Goal: Transaction & Acquisition: Subscribe to service/newsletter

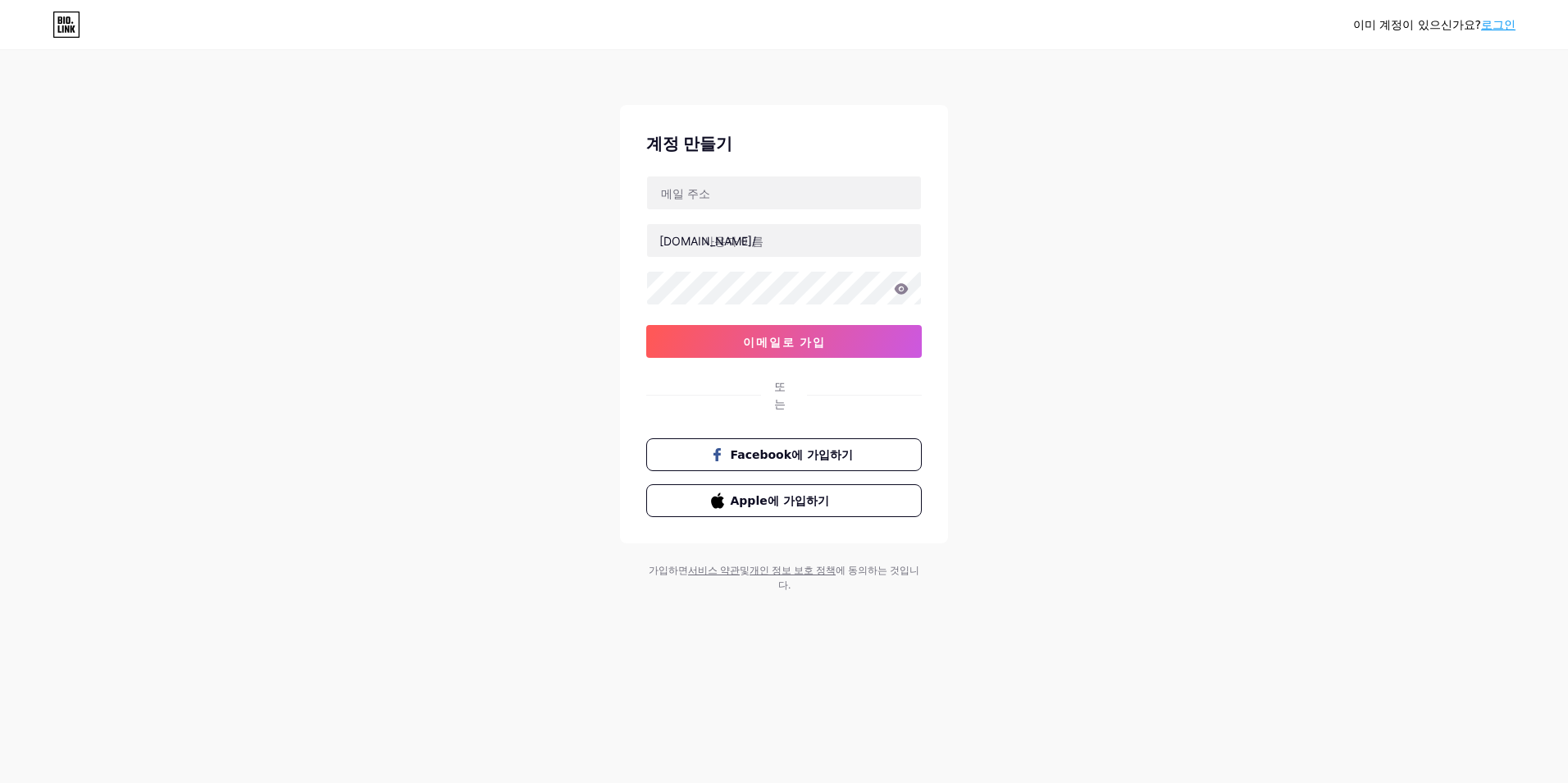
click at [1482, 21] on link "로그인" at bounding box center [1498, 24] width 35 height 13
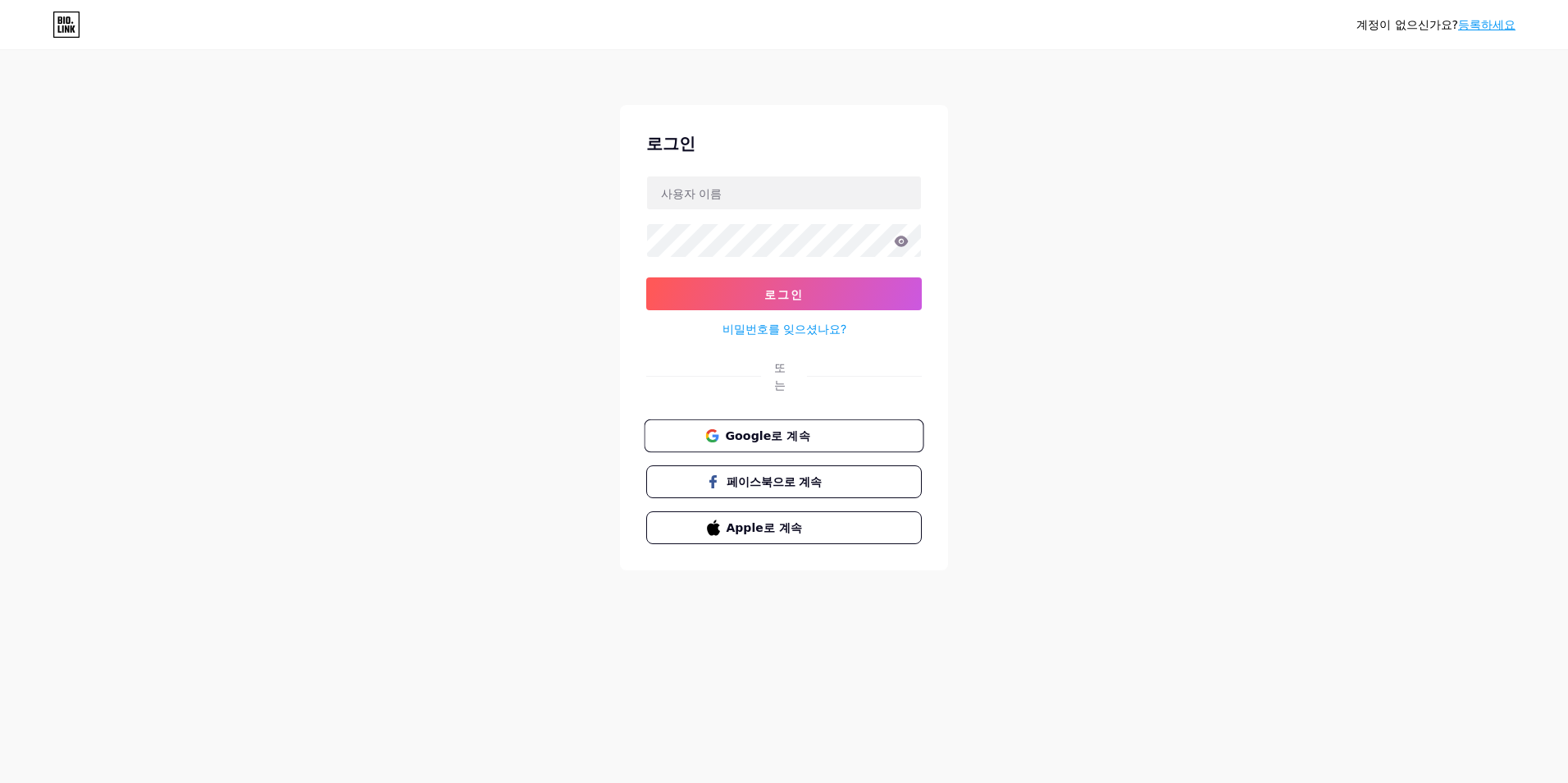
click at [773, 426] on span "Google로 계속" at bounding box center [793, 435] width 137 height 17
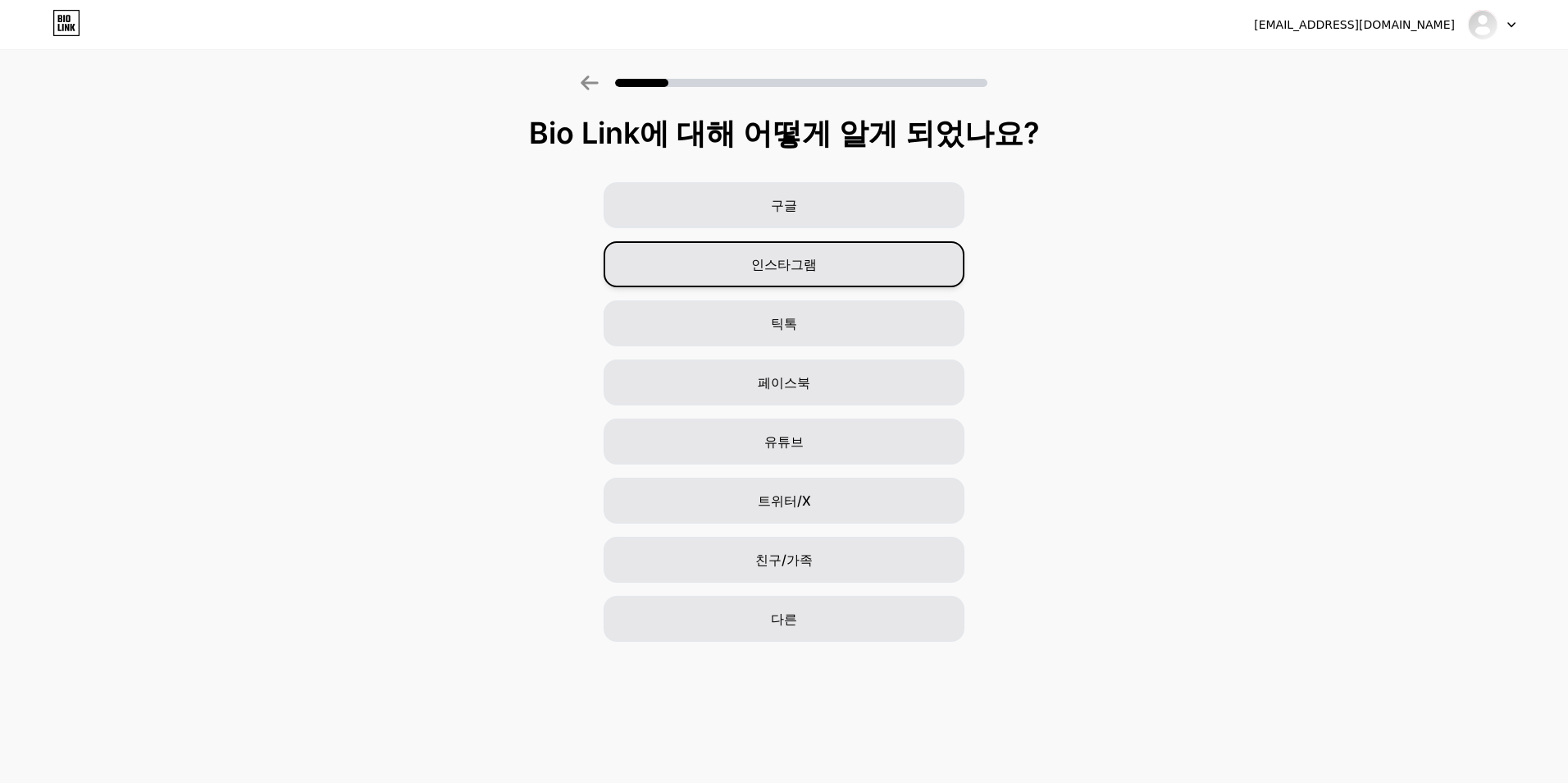
click at [803, 256] on span "인스타그램" at bounding box center [784, 264] width 66 height 20
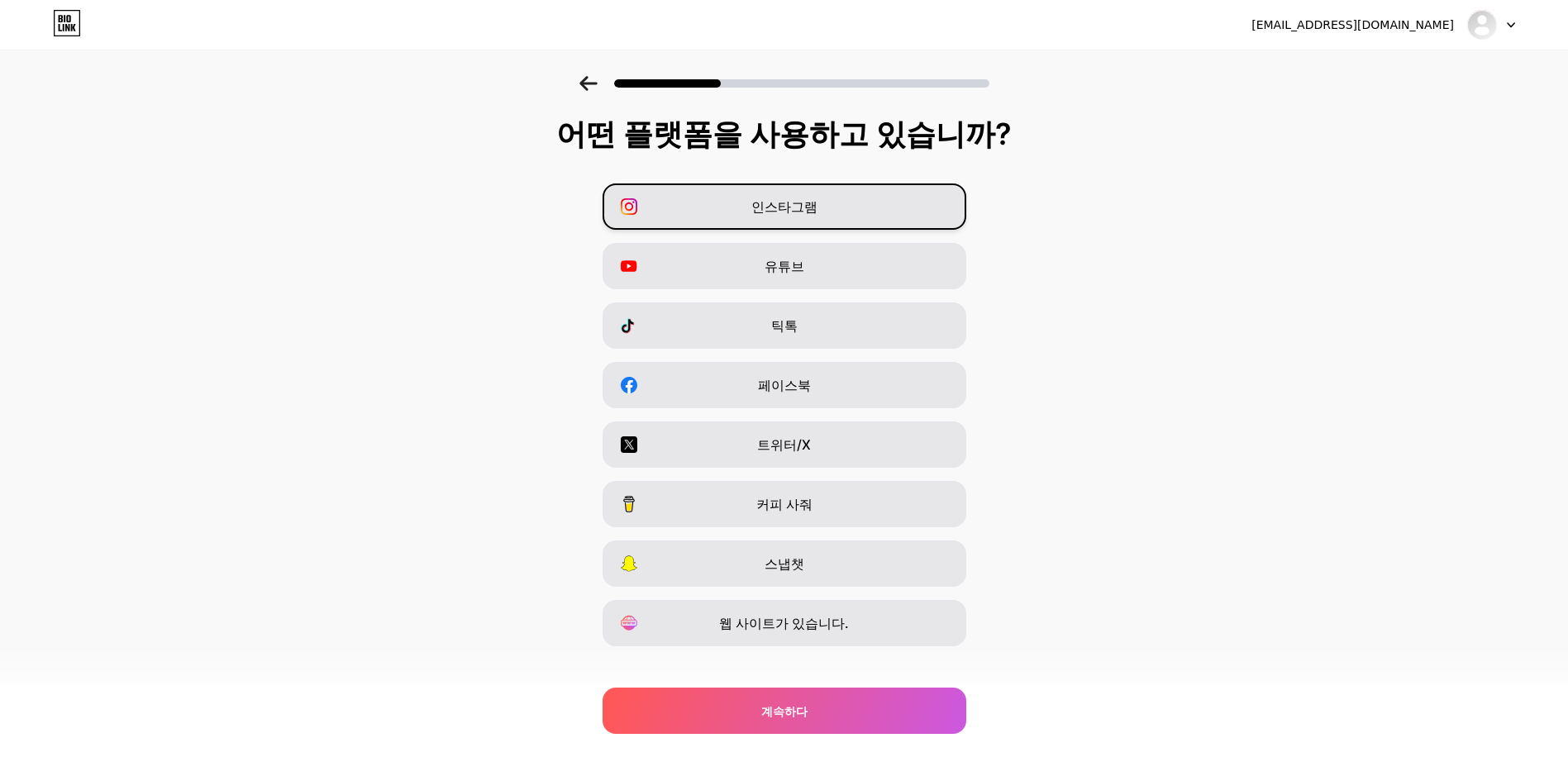
click at [858, 203] on div "인스타그램" at bounding box center [784, 206] width 364 height 46
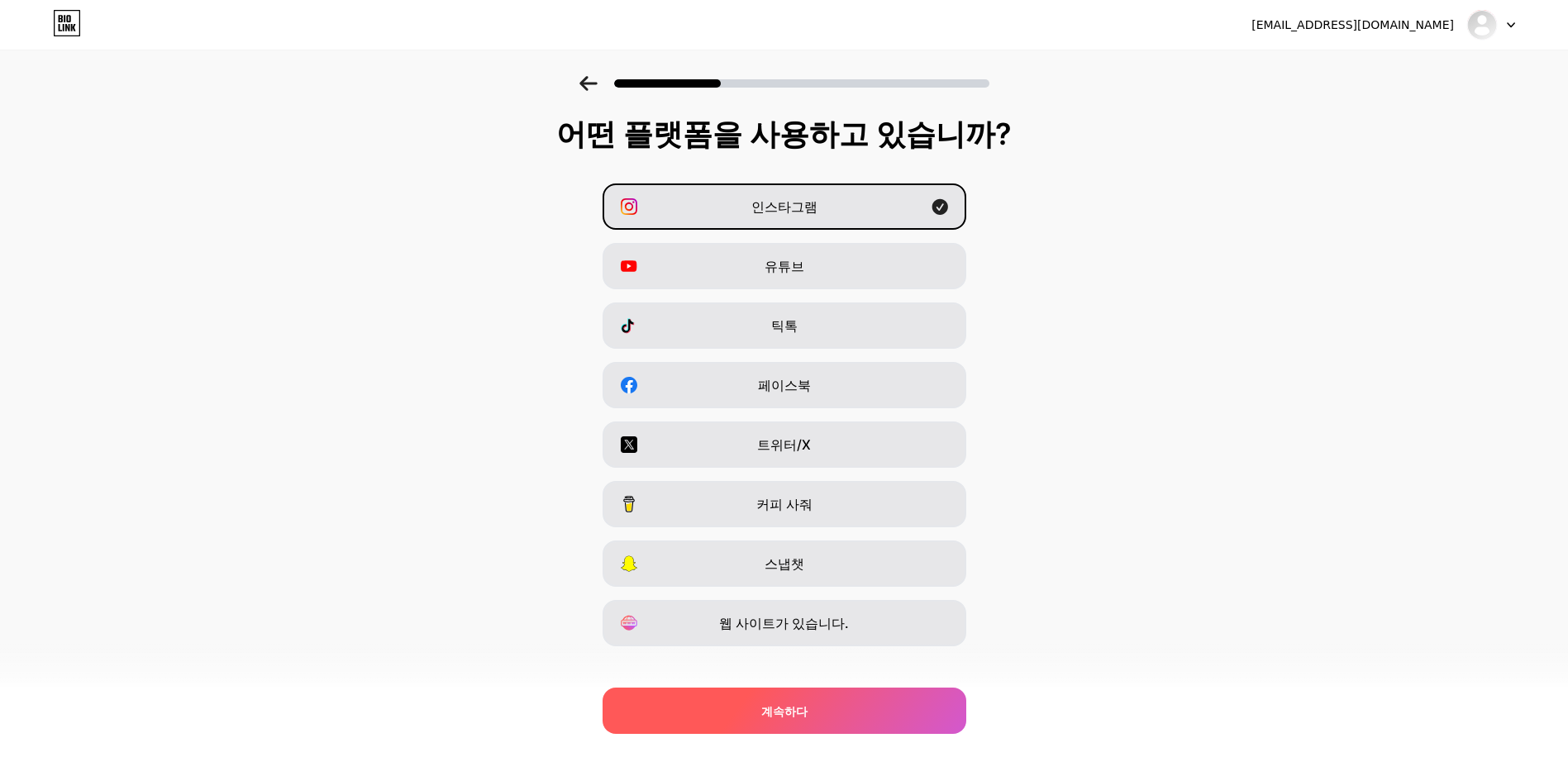
click at [879, 704] on div "계속하다" at bounding box center [784, 711] width 364 height 46
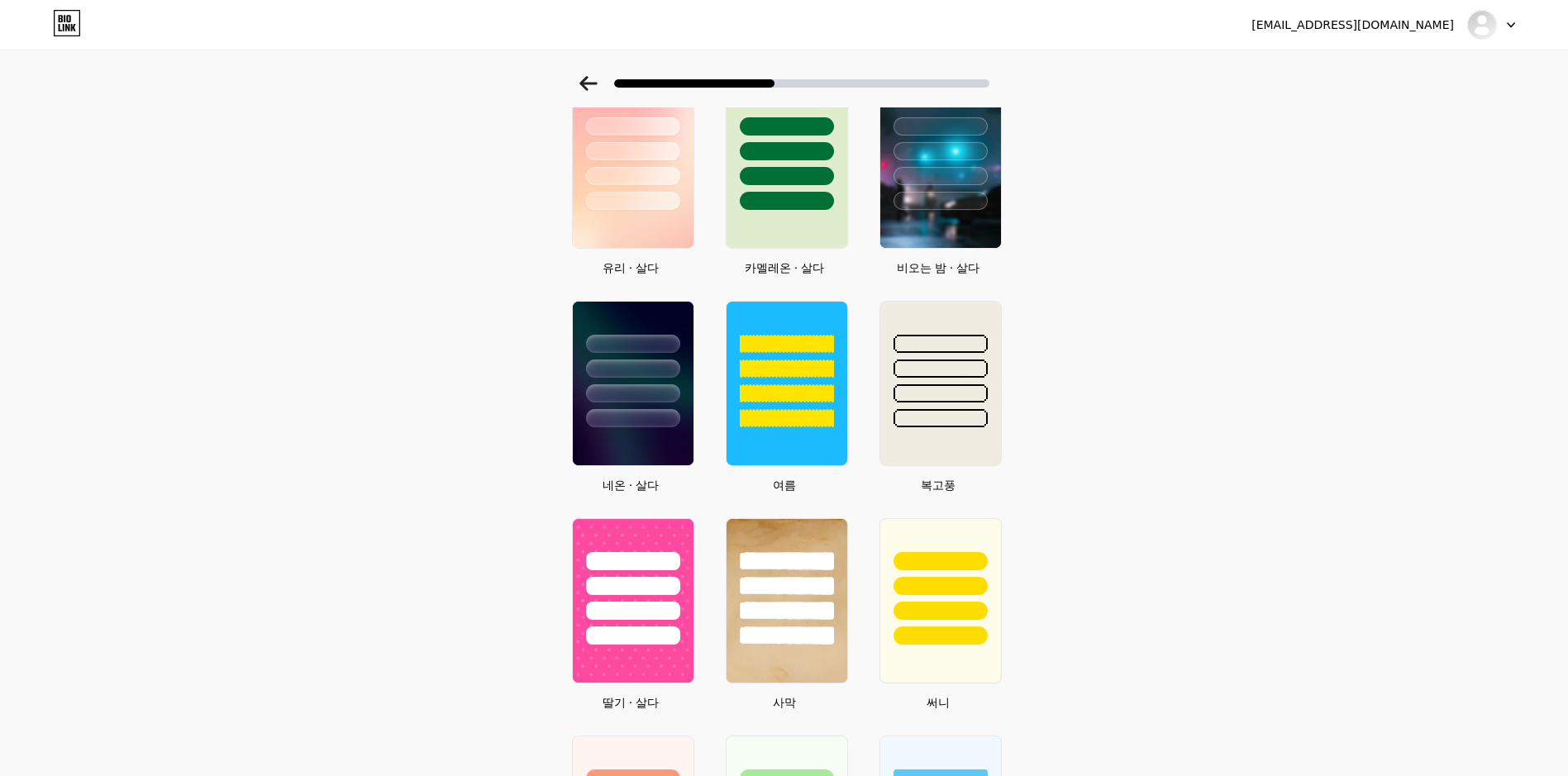
scroll to position [413, 0]
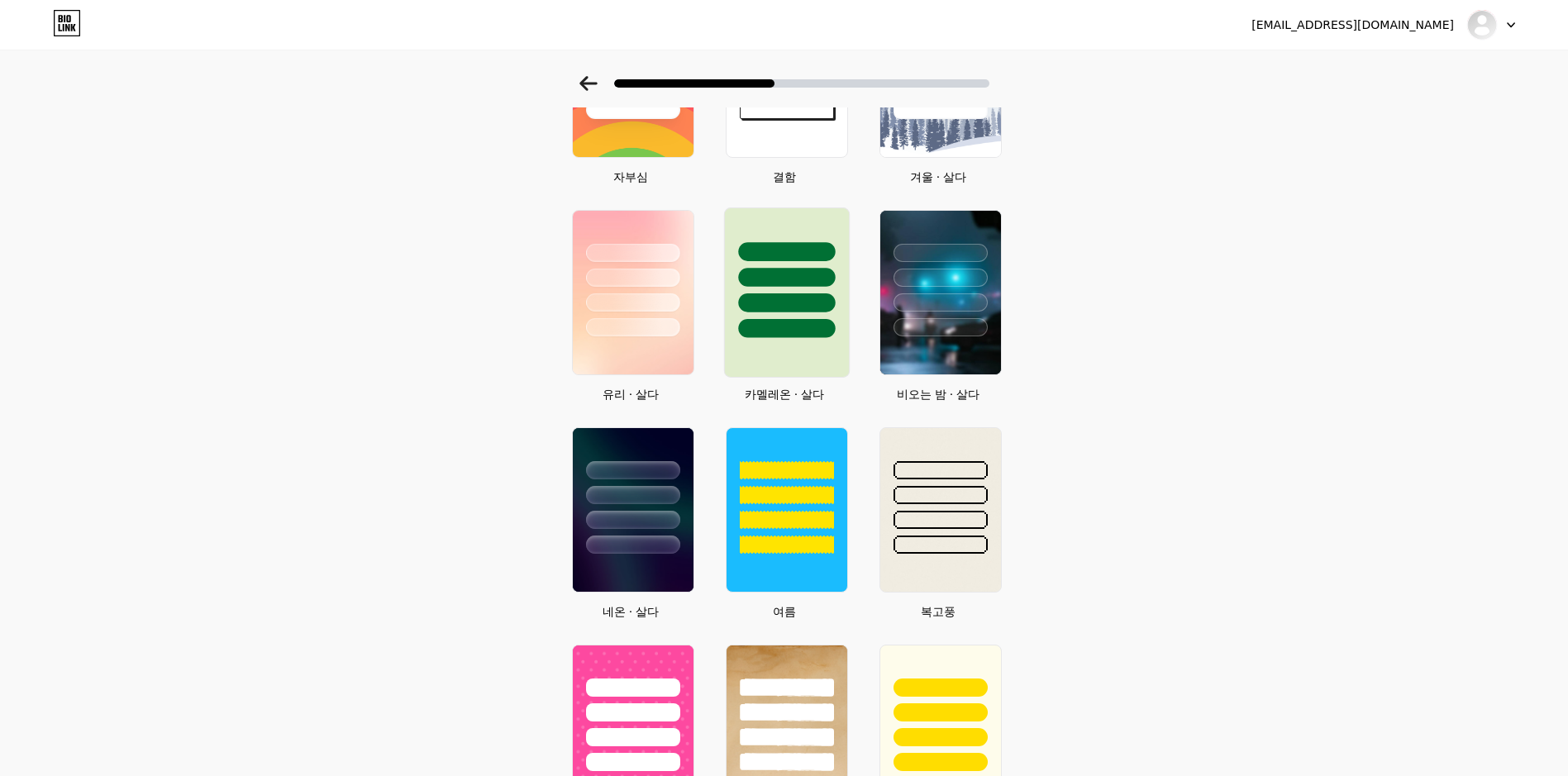
click at [809, 209] on div at bounding box center [785, 272] width 124 height 130
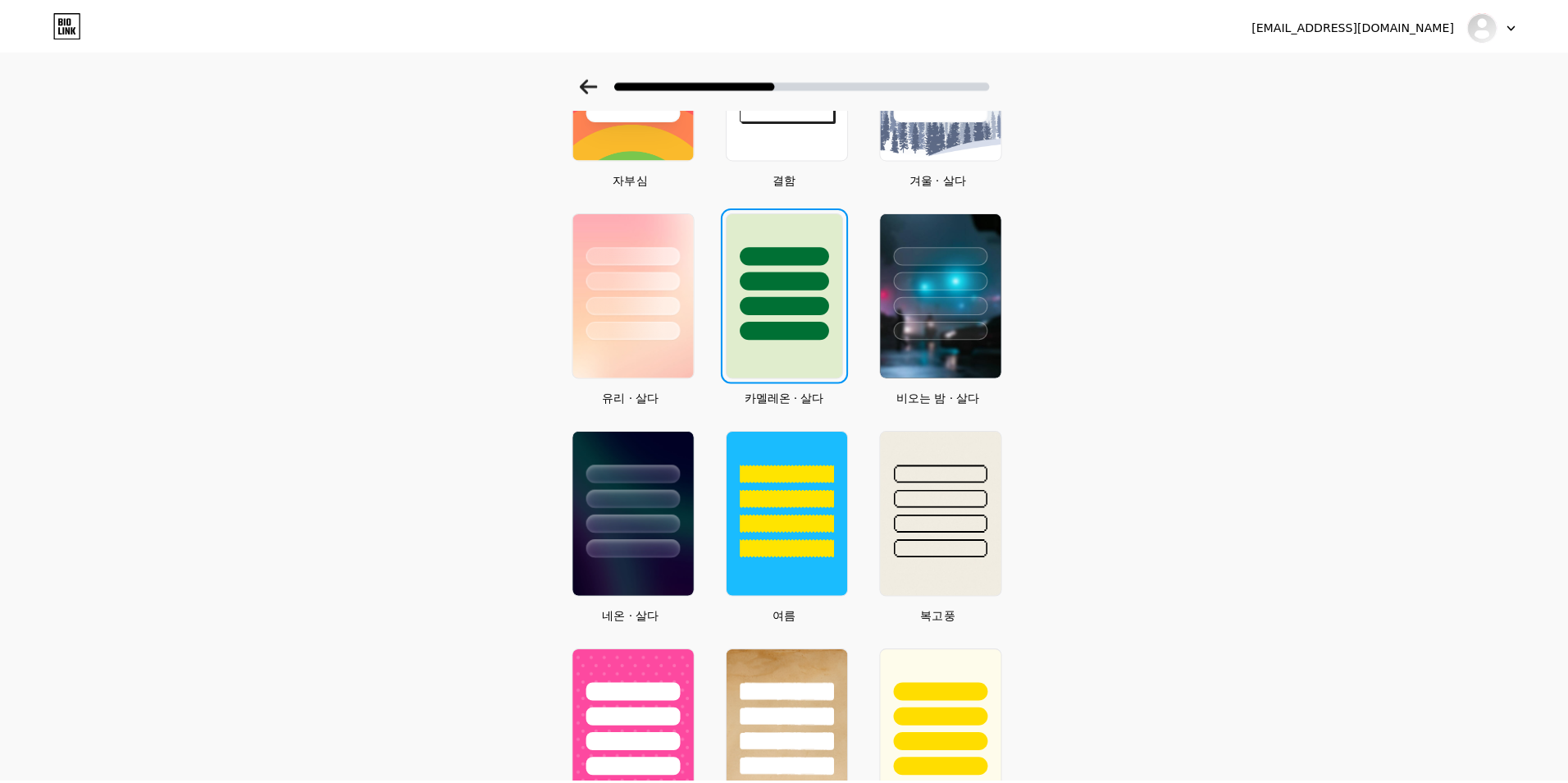
scroll to position [0, 0]
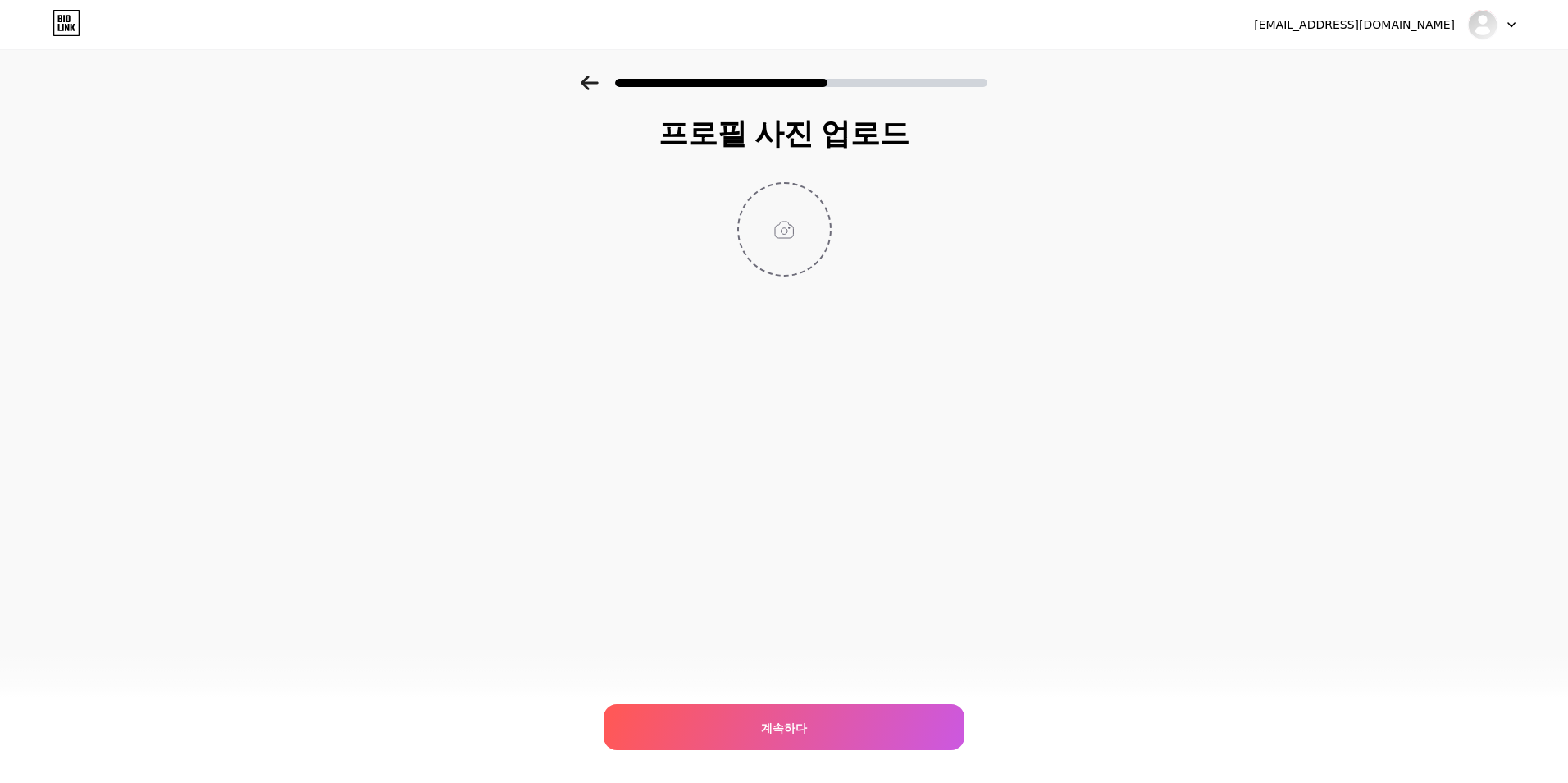
click at [801, 229] on input "file" at bounding box center [784, 229] width 91 height 91
type input "C:\fakepath\rect622.png"
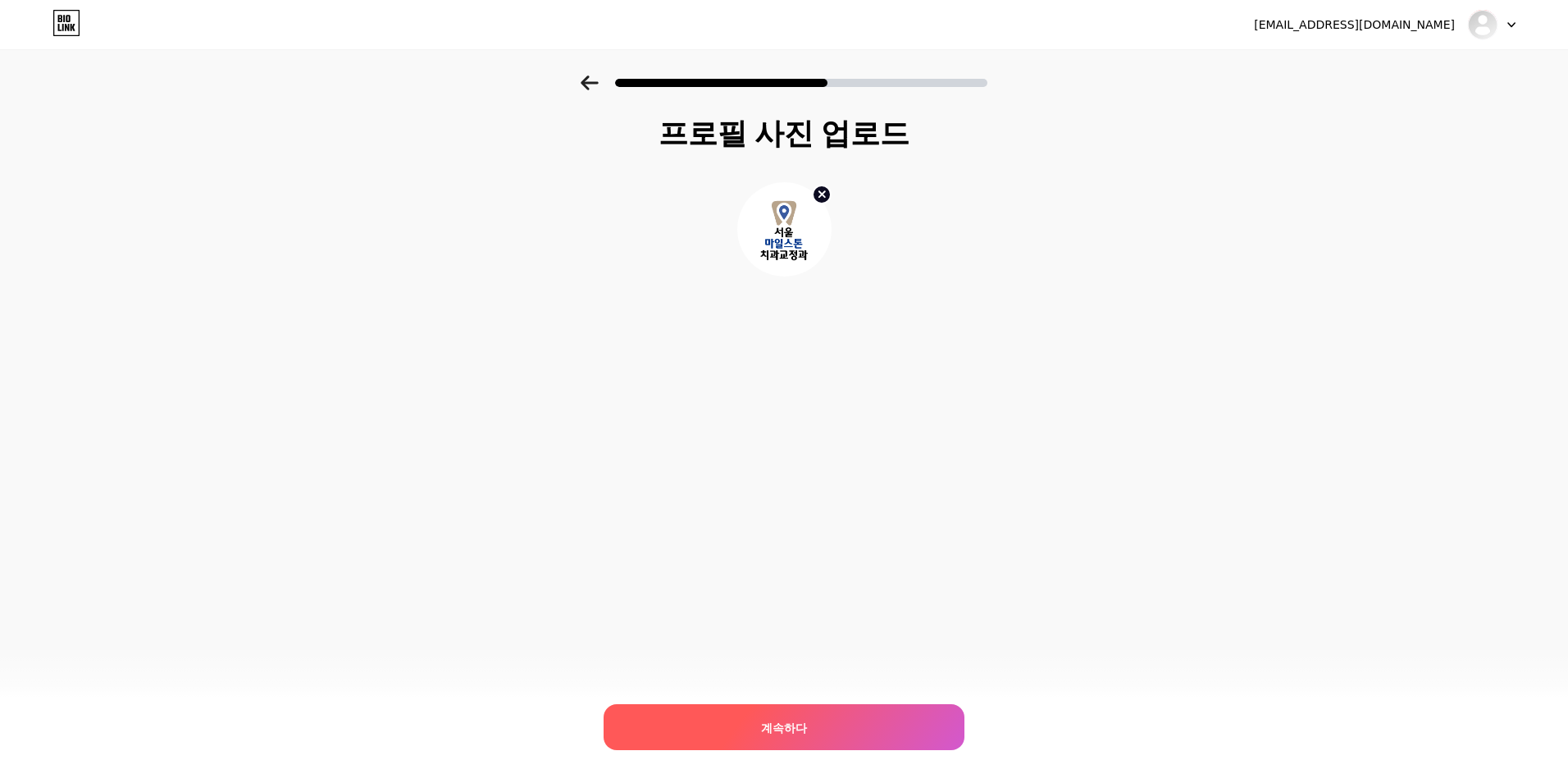
click at [809, 723] on div "계속하다" at bounding box center [784, 726] width 361 height 46
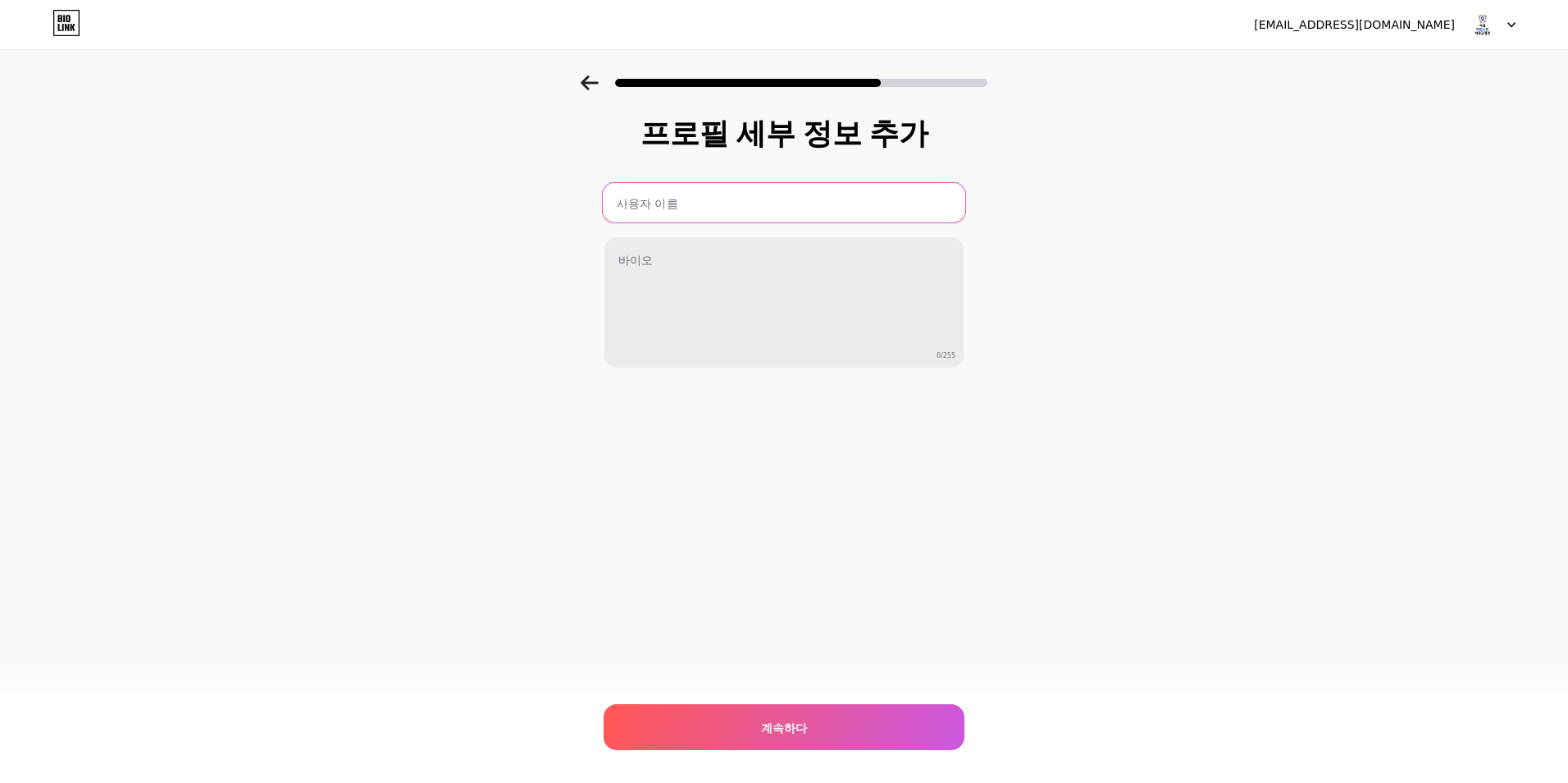
click at [712, 215] on input "text" at bounding box center [784, 203] width 362 height 40
type input "서울마일스톤치과"
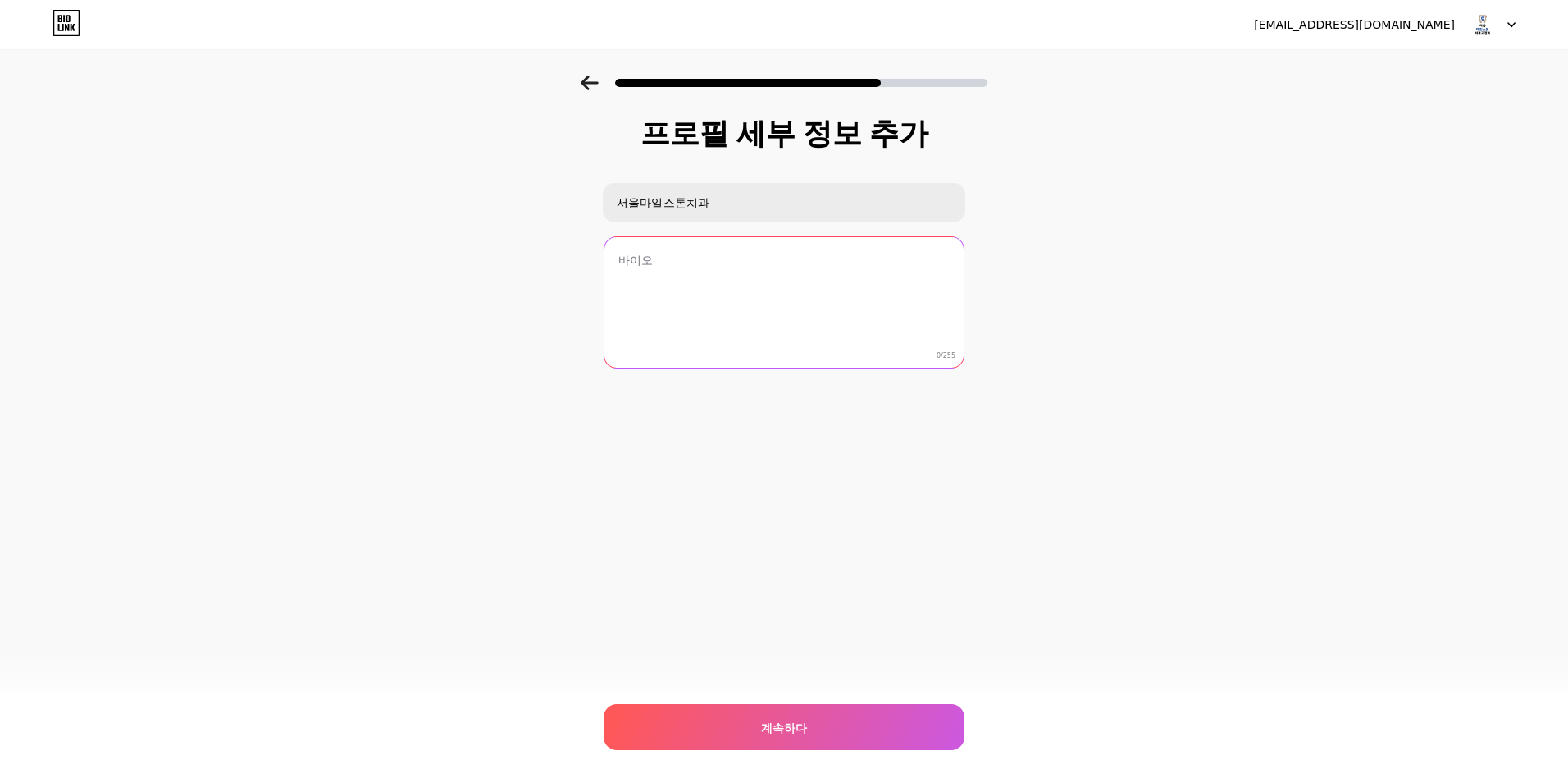
click at [715, 320] on textarea at bounding box center [784, 303] width 359 height 132
click at [657, 281] on textarea at bounding box center [784, 303] width 362 height 134
paste textarea "서울마일스톤치과교정과 ❝Every milestone of your smile, together❞ 🦷 서울마일스톤치과교정과의원 👨🏻‍⚕️ 교정과…"
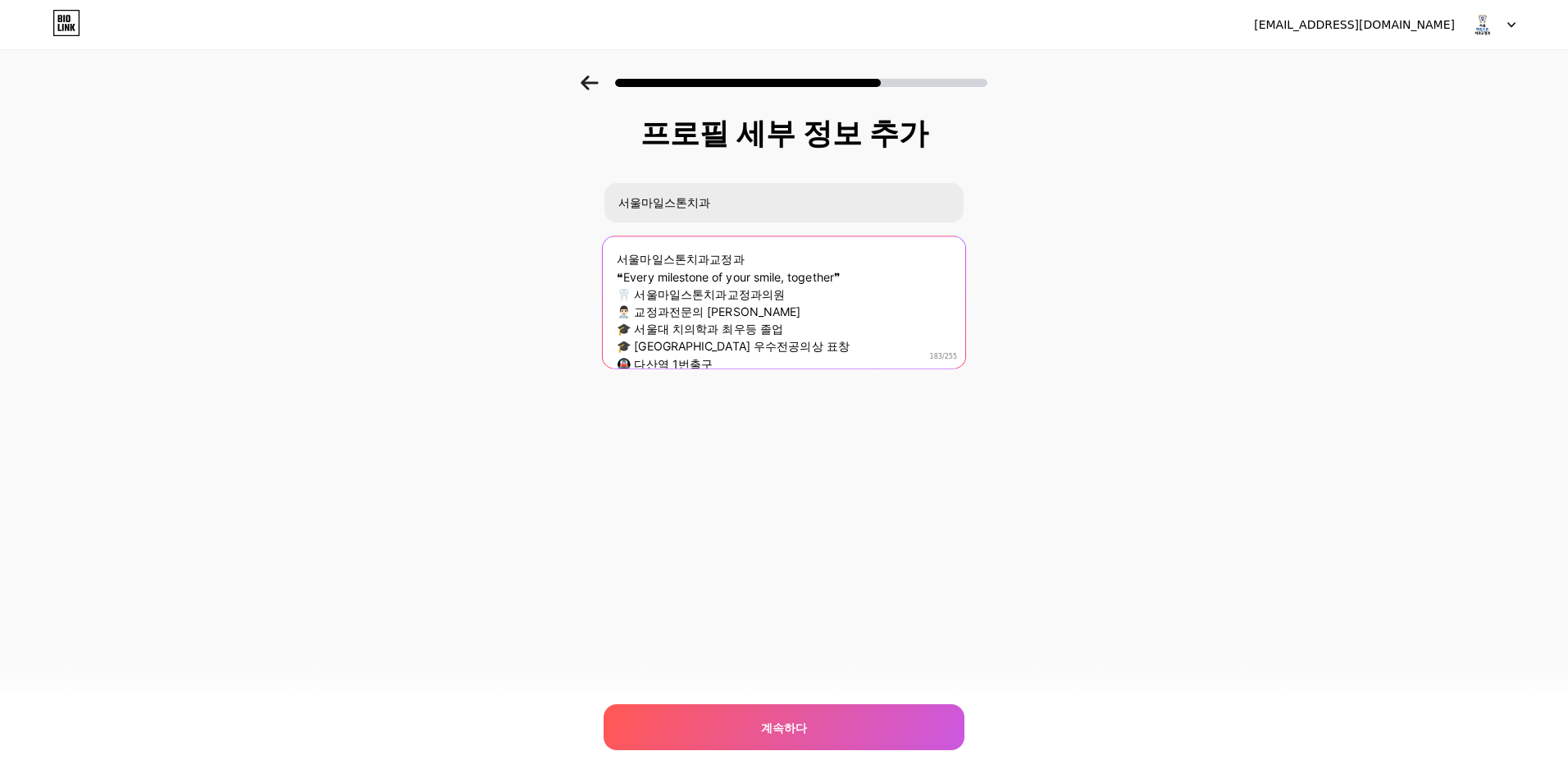
scroll to position [1, 0]
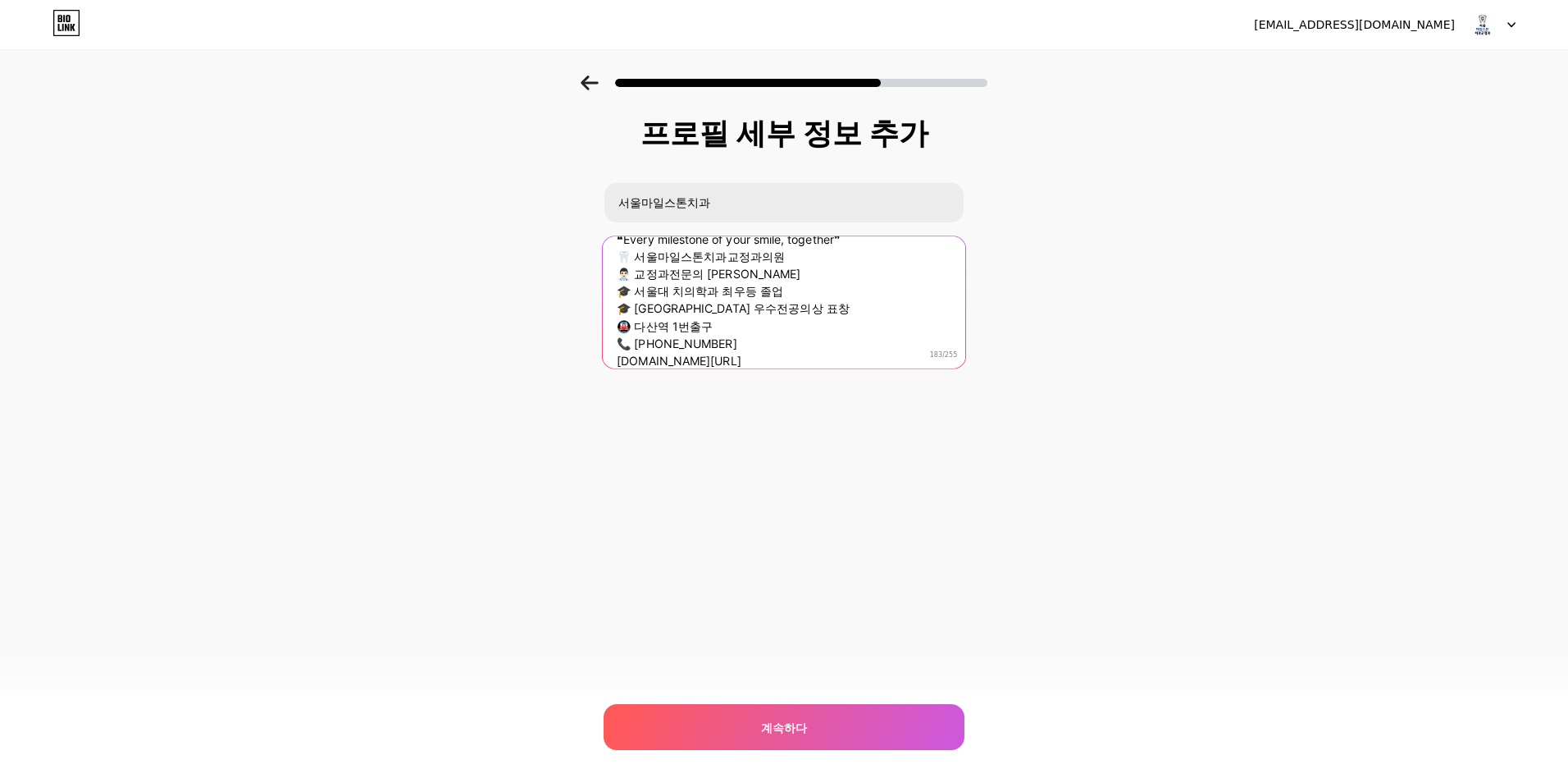
click at [683, 361] on textarea "서울마일스톤치과교정과 ❝Every milestone of your smile, together❞ 🦷 서울마일스톤치과교정과의원 👨🏻‍⚕️ 교정과…" at bounding box center [784, 302] width 362 height 134
type textarea "서울마일스톤치과교정과 ❝Every milestone of your smile, together❞ 🦷 서울마일스톤치과교정과의원 👨🏻‍⚕️ 교정과…"
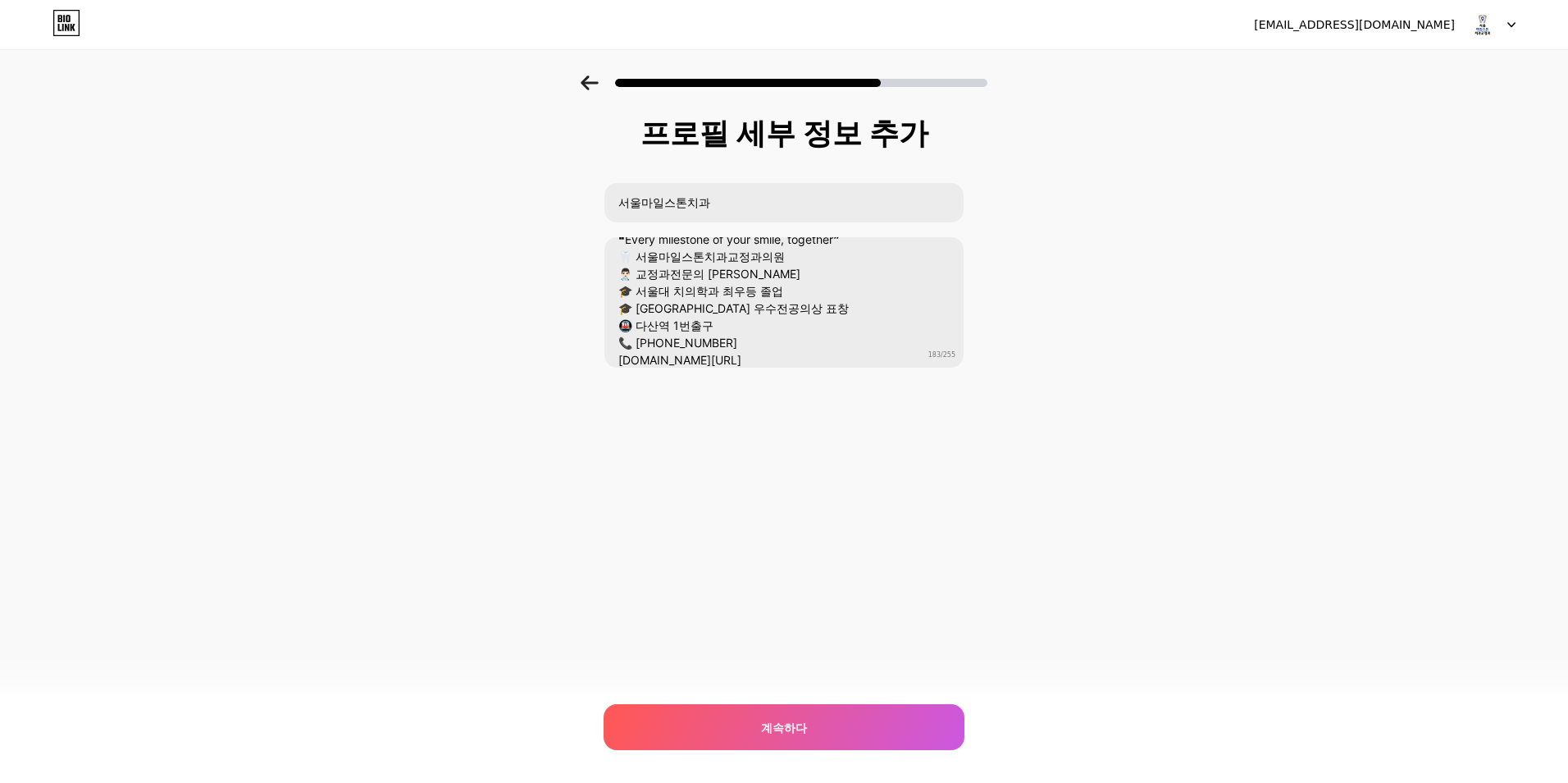
drag, startPoint x: 814, startPoint y: 713, endPoint x: 815, endPoint y: 693, distance: 20.0
click at [812, 713] on div "계속하다" at bounding box center [784, 726] width 361 height 46
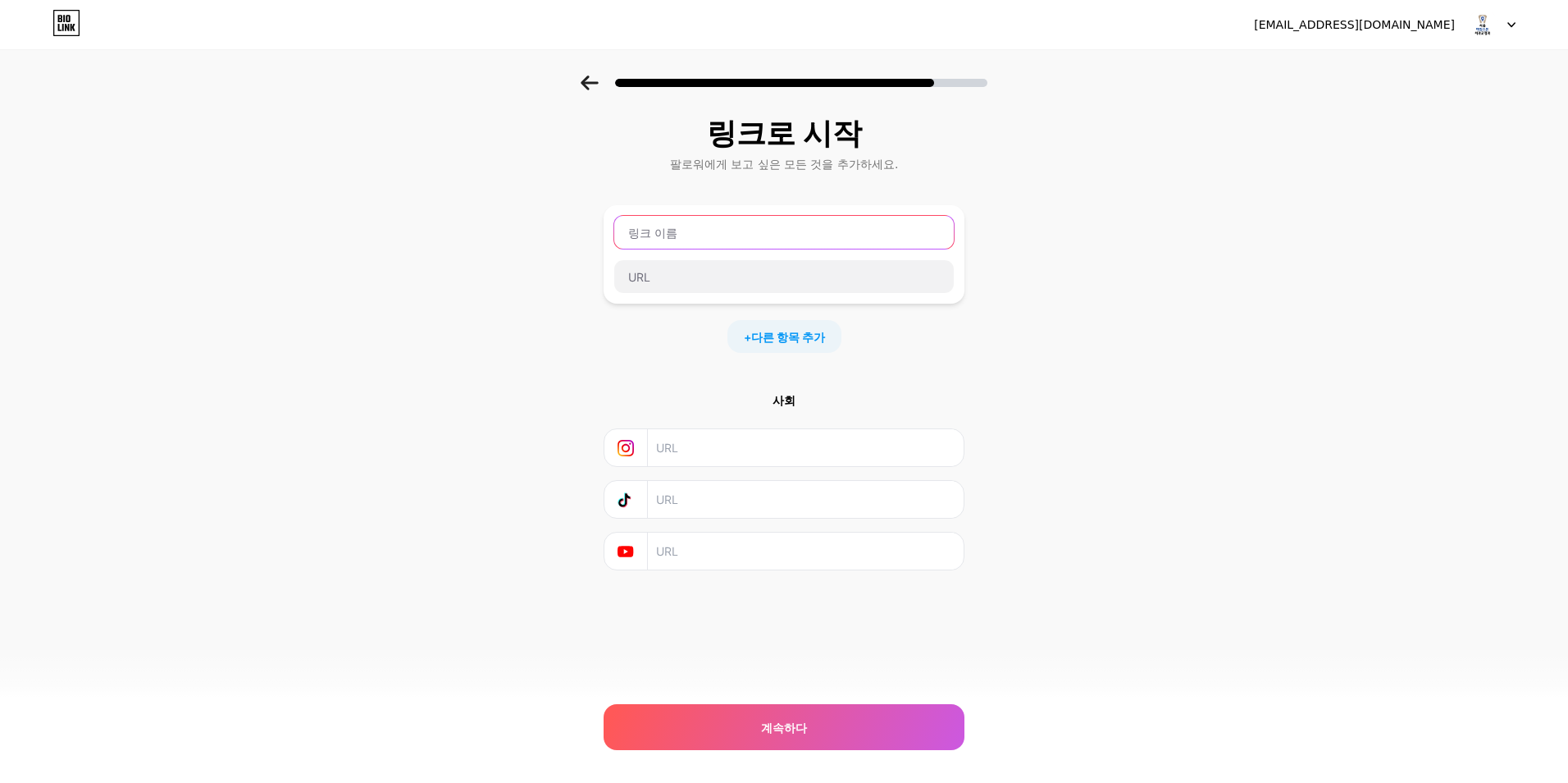
click at [662, 235] on input "text" at bounding box center [784, 232] width 339 height 33
type input "t"
click at [725, 452] on input "text" at bounding box center [804, 447] width 298 height 37
paste input "https://www.instagram.com/seoulmilestone/"
type input "https://www.instagram.com/seoulmilestone/"
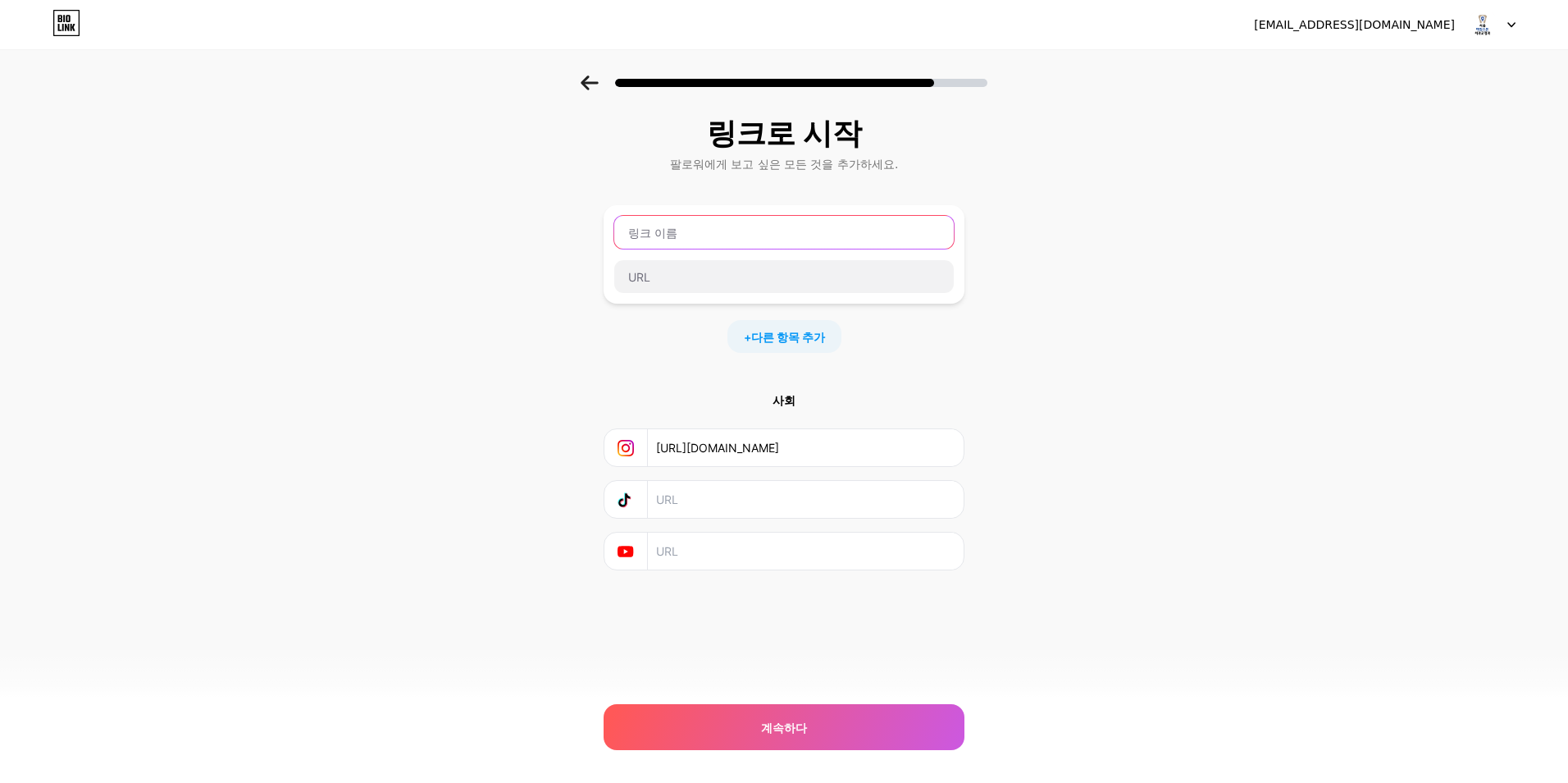
click at [723, 237] on input "text" at bounding box center [784, 232] width 339 height 33
type input "t"
type input "서울마일스톤치과"
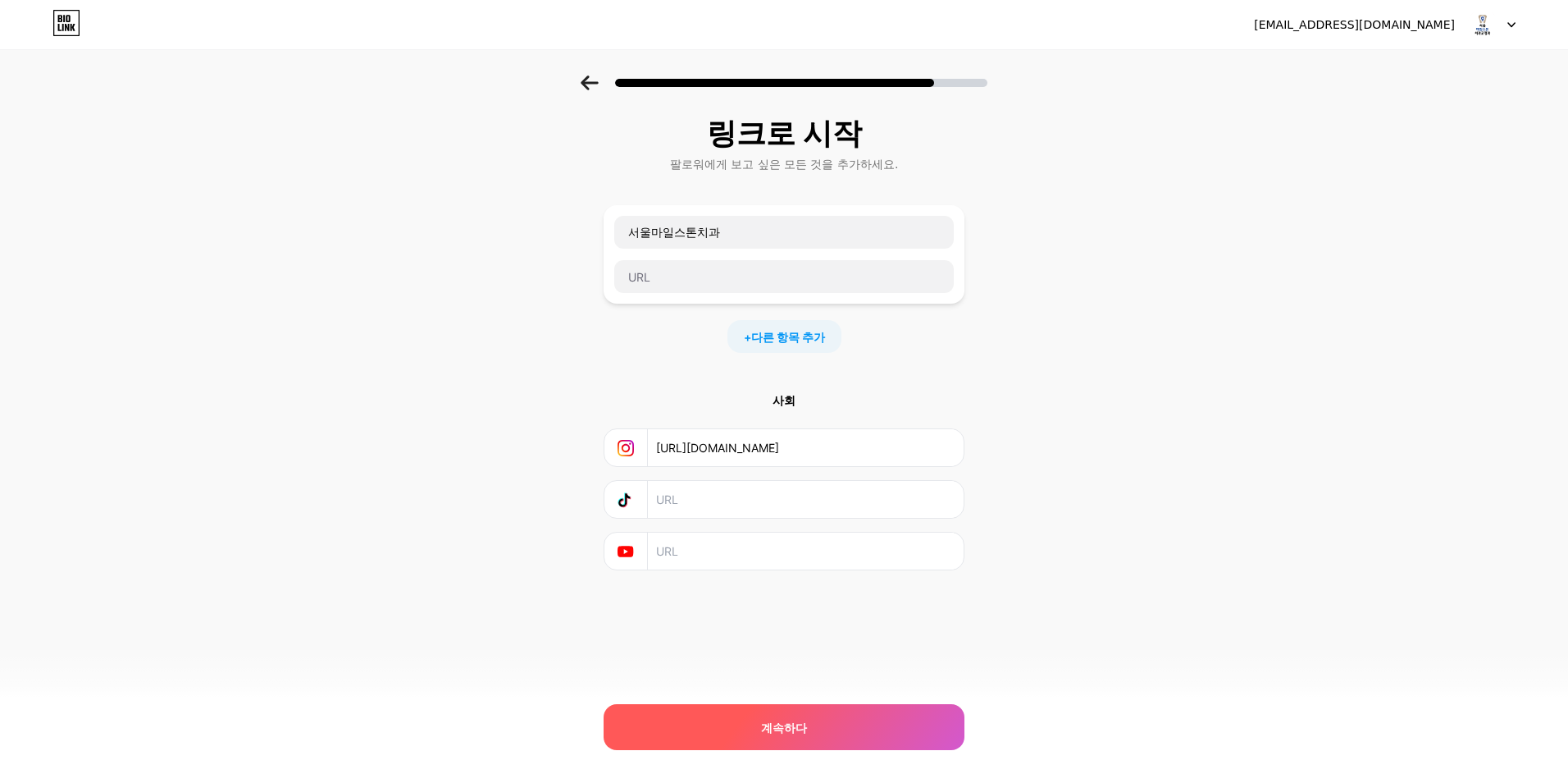
click at [894, 734] on div "계속하다" at bounding box center [784, 726] width 361 height 46
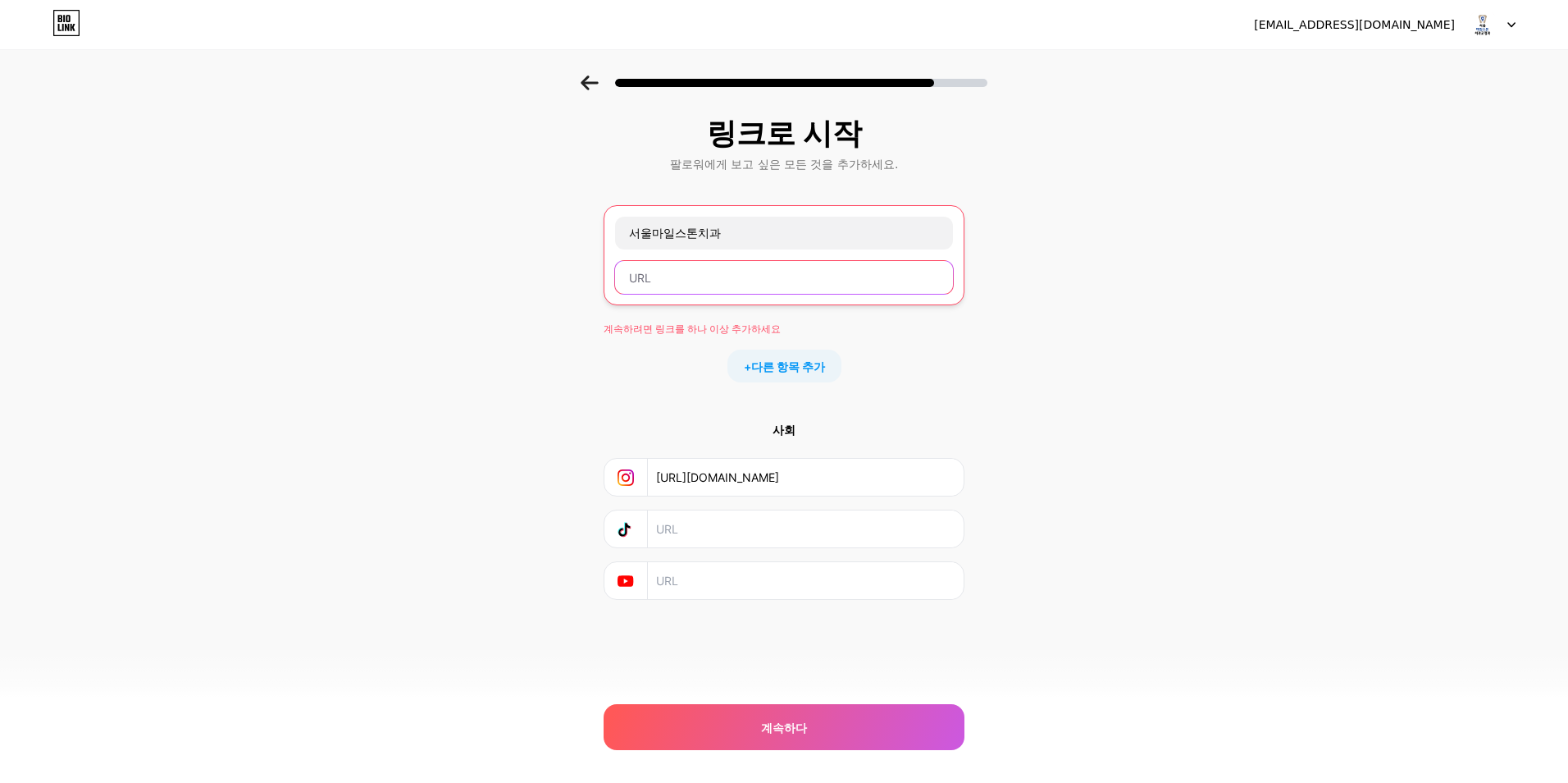
click at [710, 284] on input "text" at bounding box center [784, 277] width 338 height 33
paste input "https://www.instagram.com/seoulmilestone/"
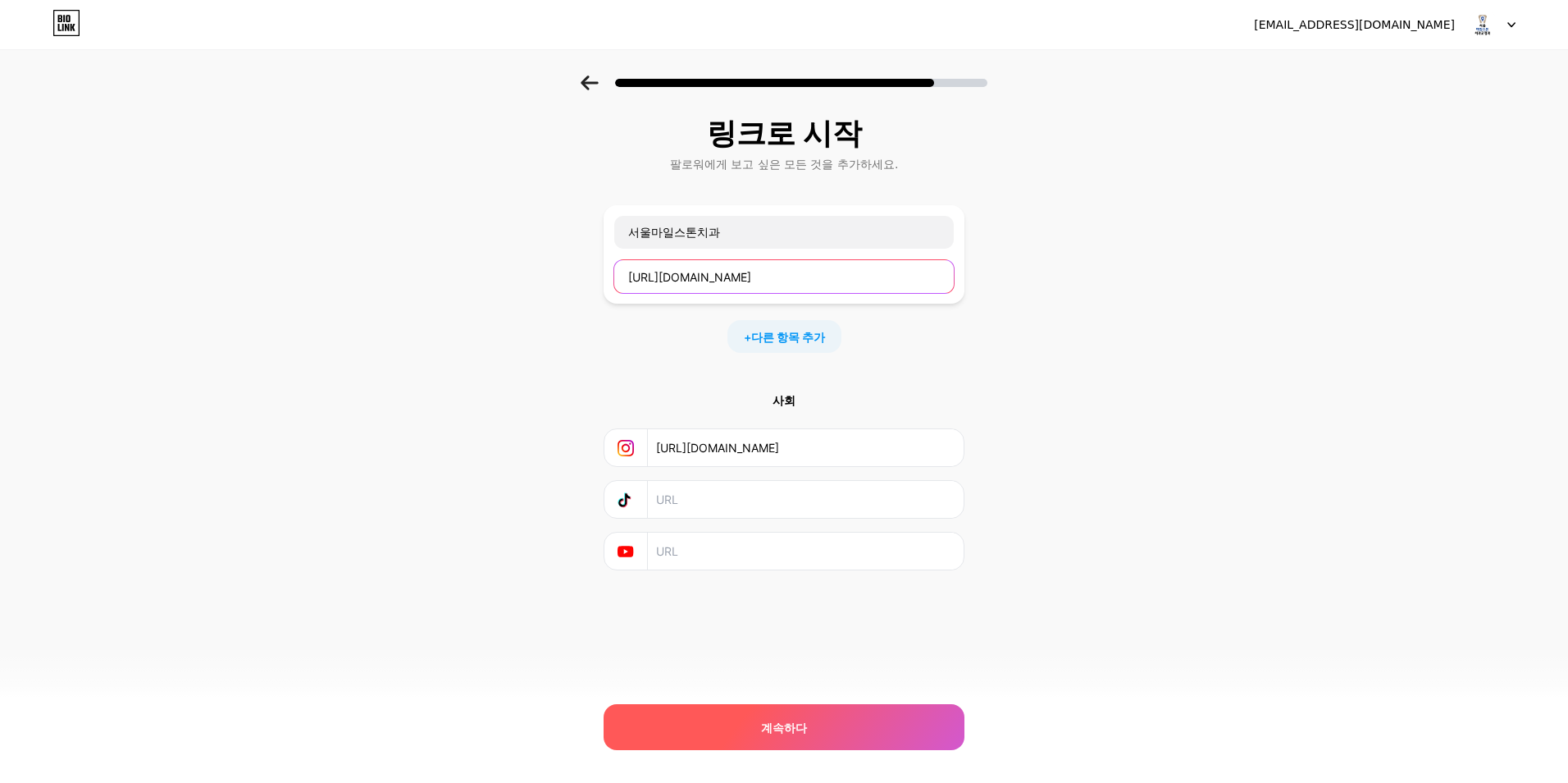
type input "https://www.instagram.com/seoulmilestone/"
click at [860, 733] on div "계속하다" at bounding box center [784, 726] width 361 height 46
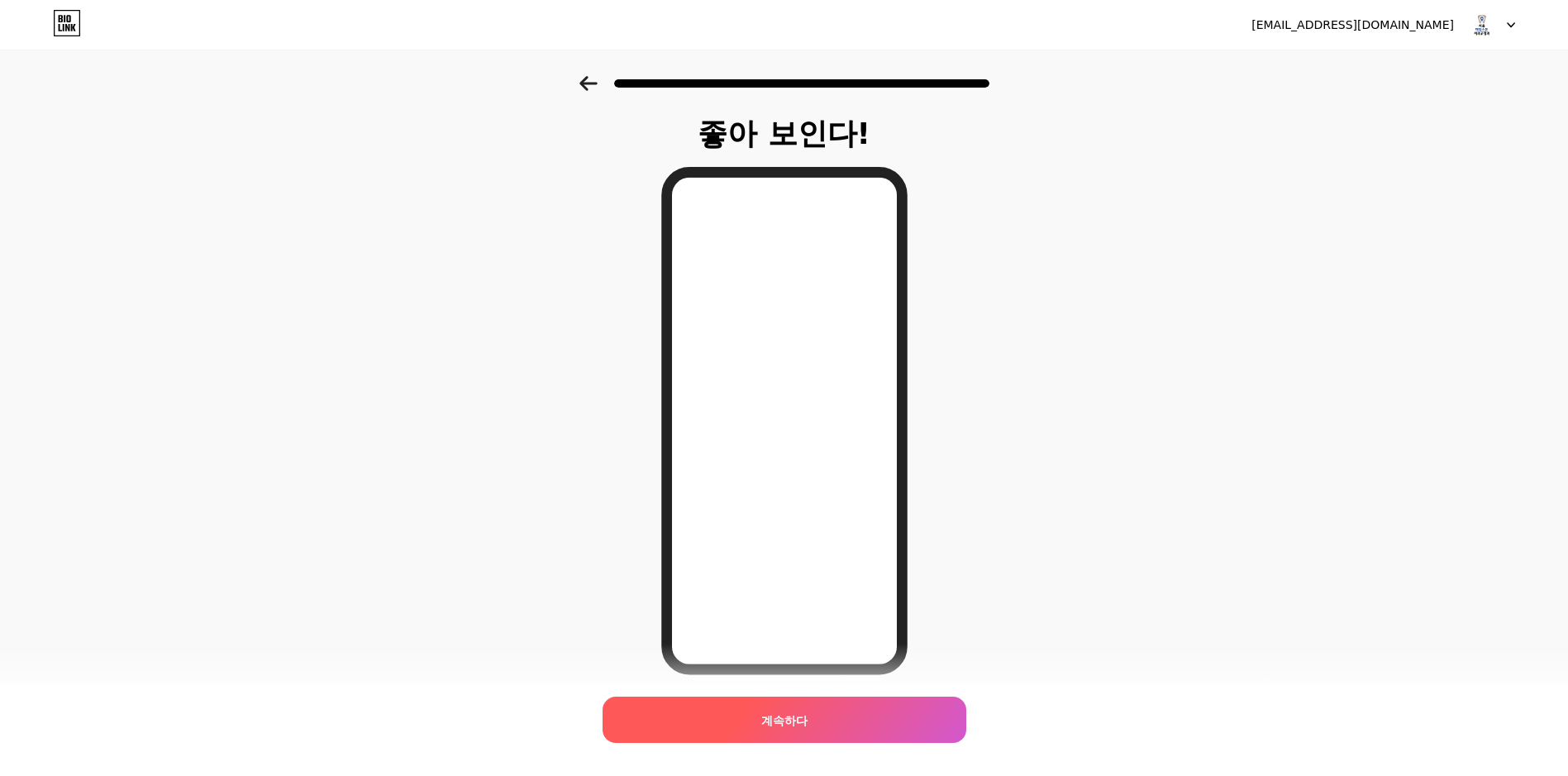
click at [838, 726] on div "계속하다" at bounding box center [784, 719] width 364 height 46
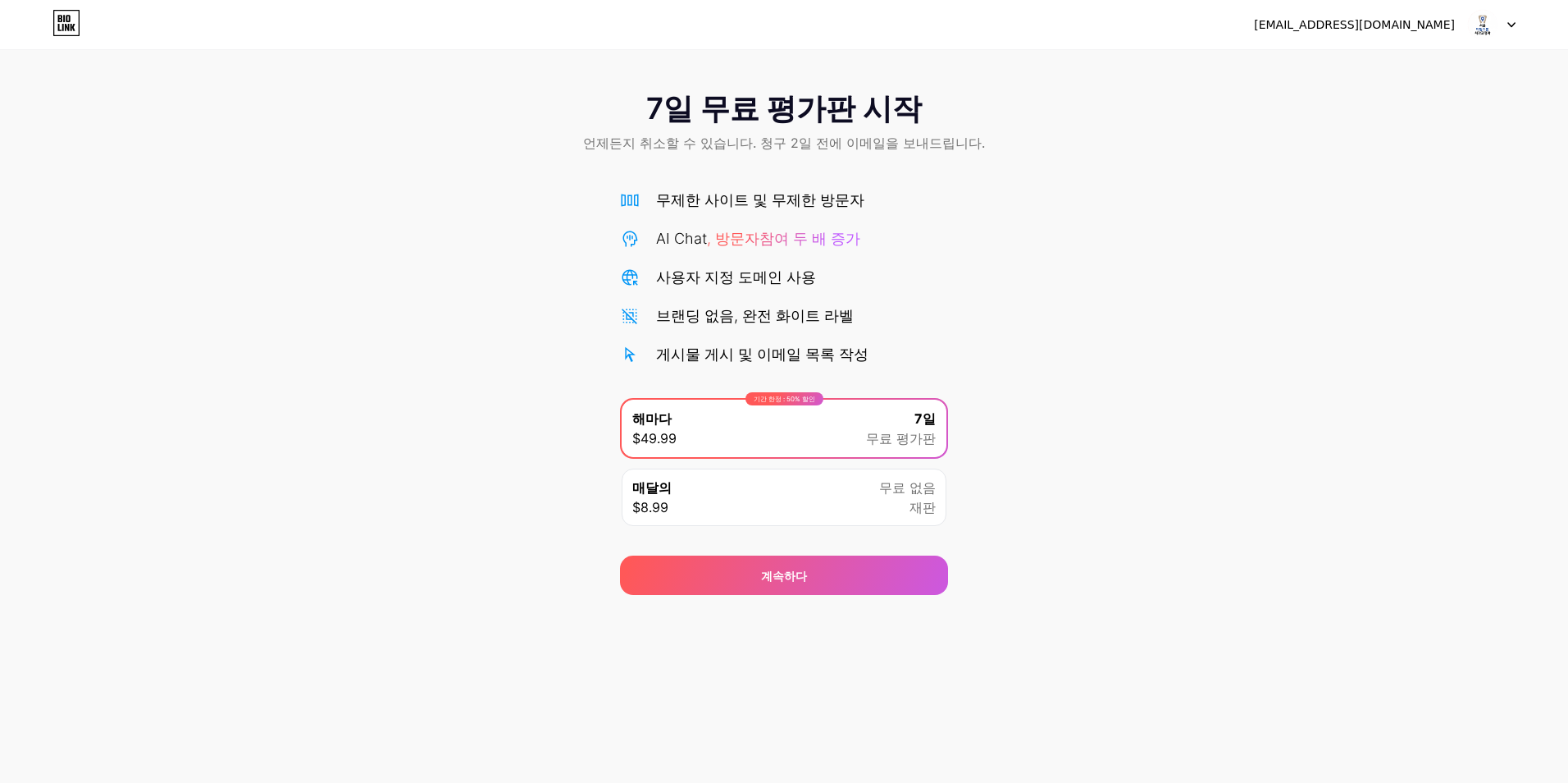
click at [868, 490] on div "매달의 $8.99 무료 없음 재판" at bounding box center [784, 497] width 324 height 58
click at [747, 126] on div "7일 무료 평가판 시작 언제든지 취소할 수 있습니다. 청구 2일 전에 이메일을 보내드립니다." at bounding box center [784, 123] width 1568 height 97
click at [908, 412] on div "7일 무료 평가판" at bounding box center [901, 428] width 70 height 40
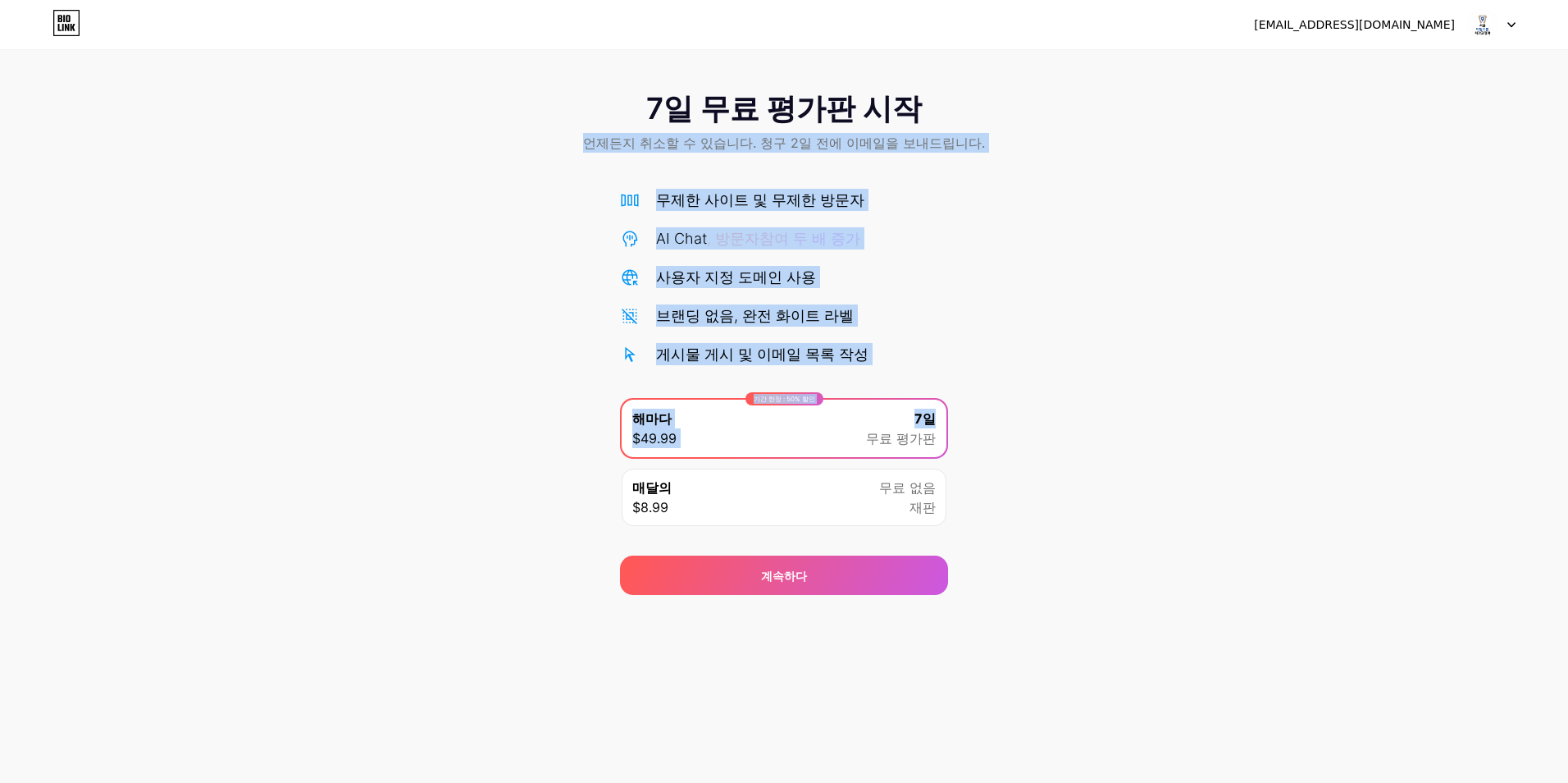
drag, startPoint x: 601, startPoint y: 124, endPoint x: 1090, endPoint y: 388, distance: 555.7
click at [1090, 388] on div "7일 무료 평가판 시작 언제든지 취소할 수 있습니다. 청구 2일 전에 이메일을 보내드립니다. 무제한 사이트 및 무제한 방문자 AI Chat ,…" at bounding box center [784, 335] width 1568 height 520
click at [1503, 28] on div at bounding box center [1491, 24] width 47 height 29
click at [1247, 325] on div "7일 무료 평가판 시작 언제든지 취소할 수 있습니다. 청구 2일 전에 이메일을 보내드립니다. 무제한 사이트 및 무제한 방문자 AI Chat ,…" at bounding box center [784, 335] width 1568 height 520
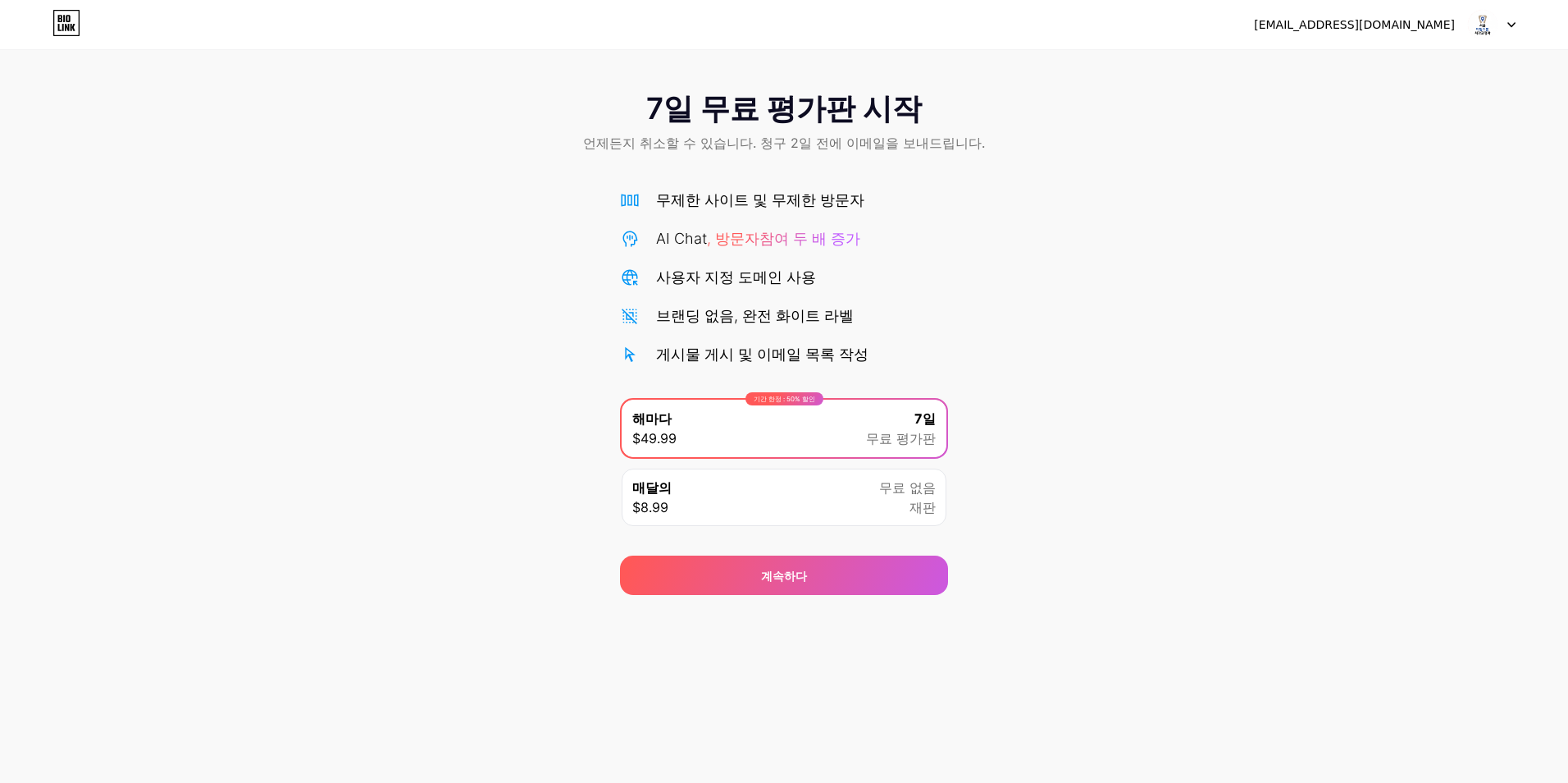
click at [1201, 632] on div "seoulmilestone@gmail.com 로그아웃 Link Copied 7일 무료 평가판 시작 언제든지 취소할 수 있습니다. 청구 2일 전…" at bounding box center [784, 391] width 1568 height 783
click at [67, 25] on icon at bounding box center [66, 22] width 28 height 26
